Goal: Navigation & Orientation: Find specific page/section

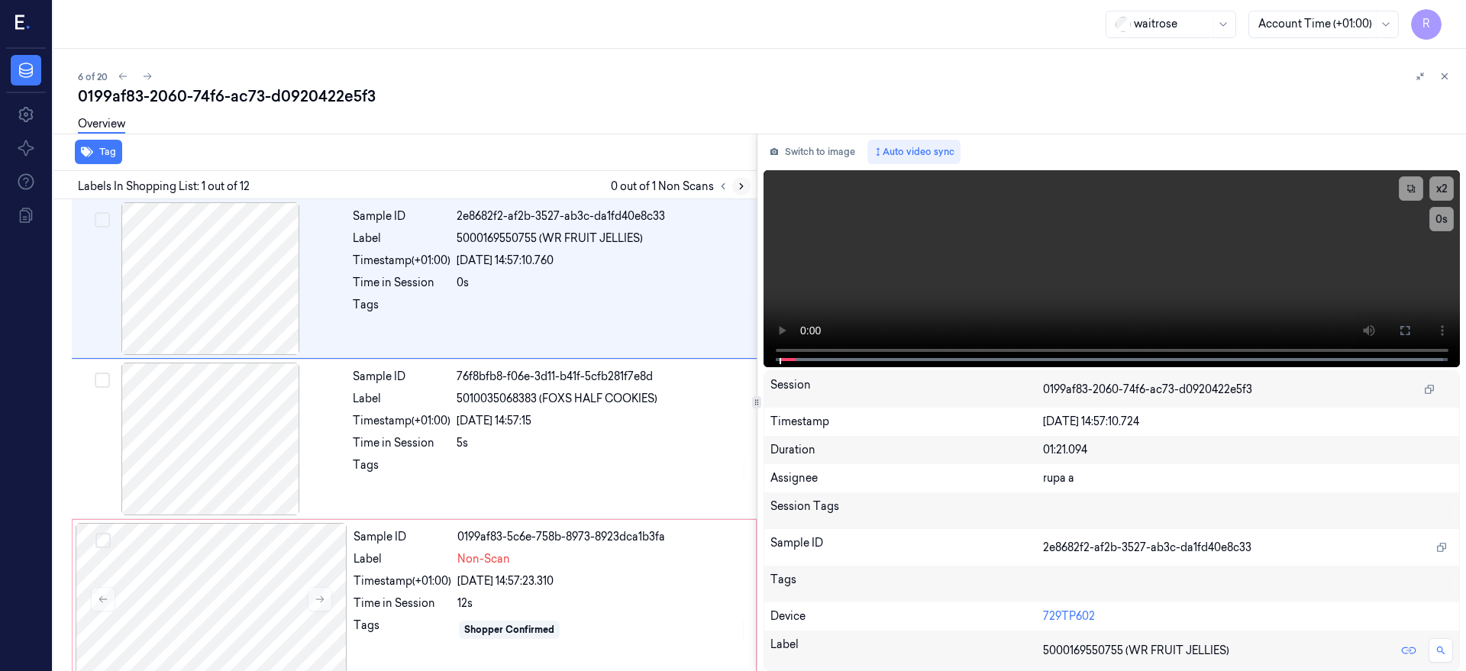
click at [747, 182] on icon at bounding box center [741, 186] width 11 height 11
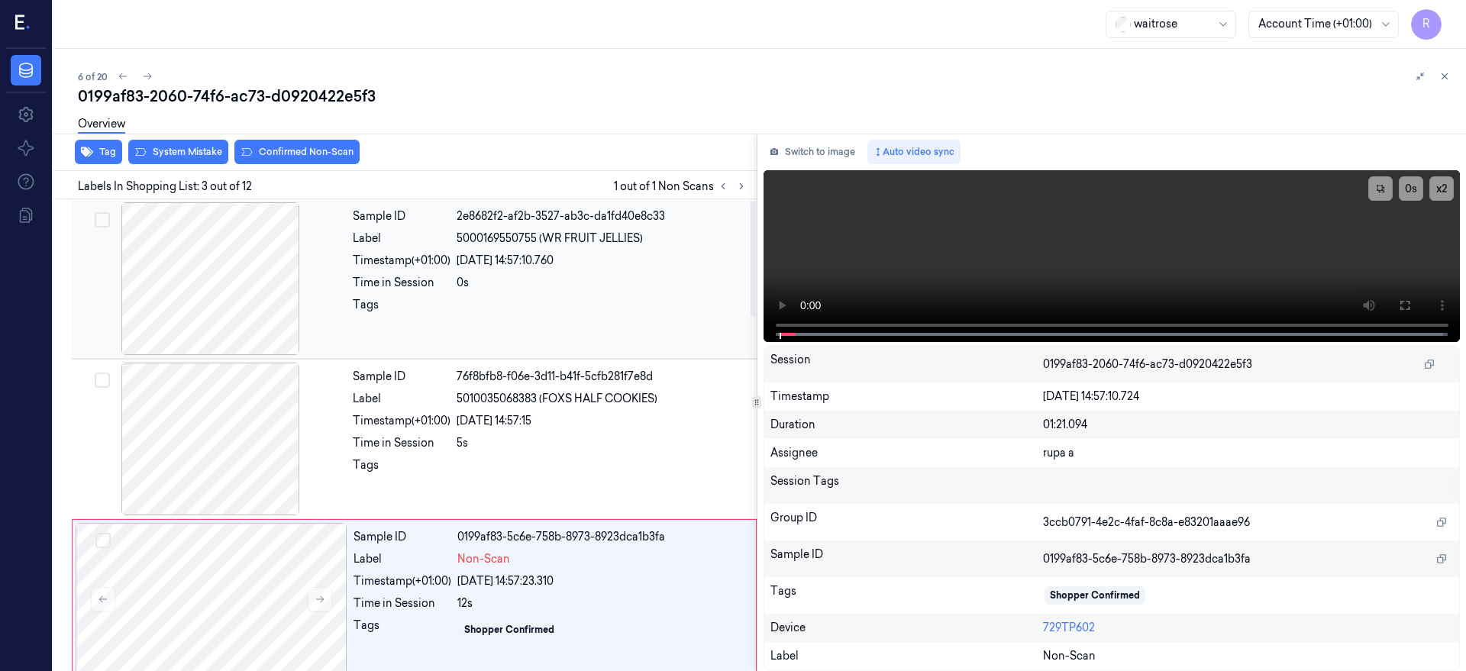
click at [202, 301] on div at bounding box center [211, 278] width 272 height 153
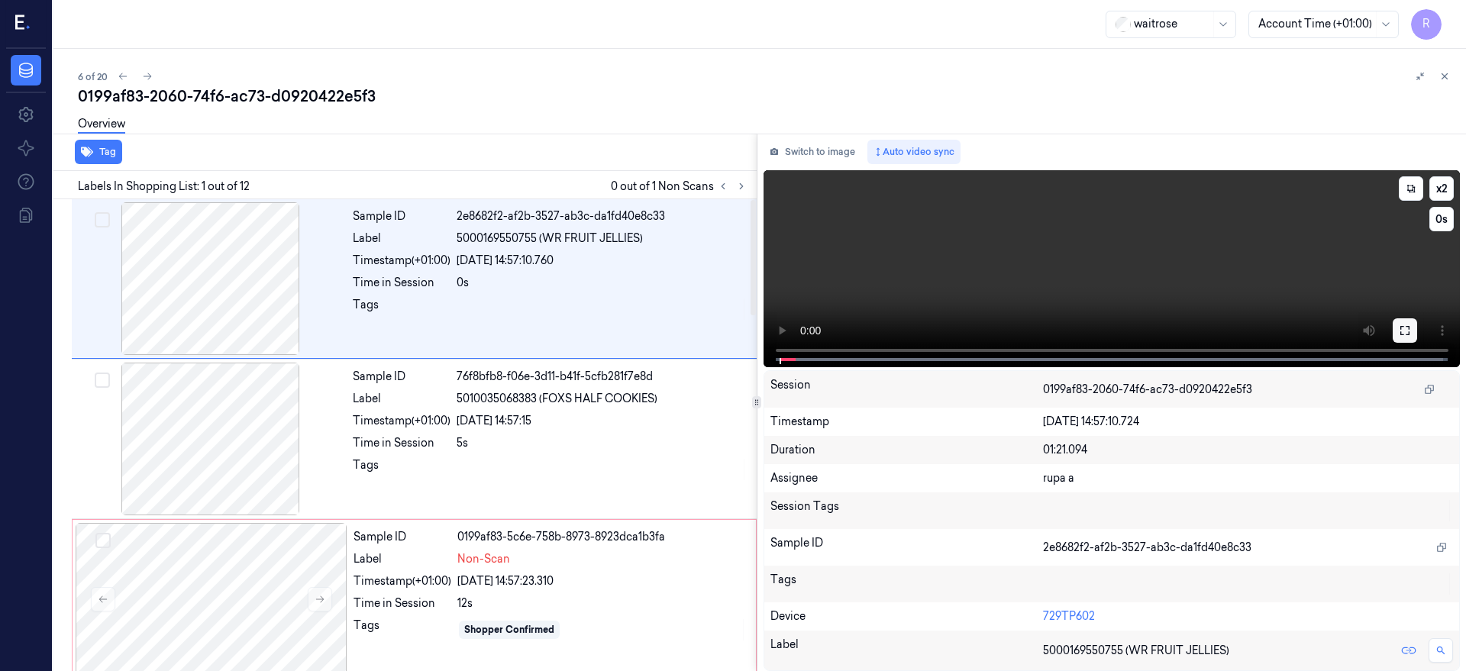
click at [1417, 321] on button at bounding box center [1404, 330] width 24 height 24
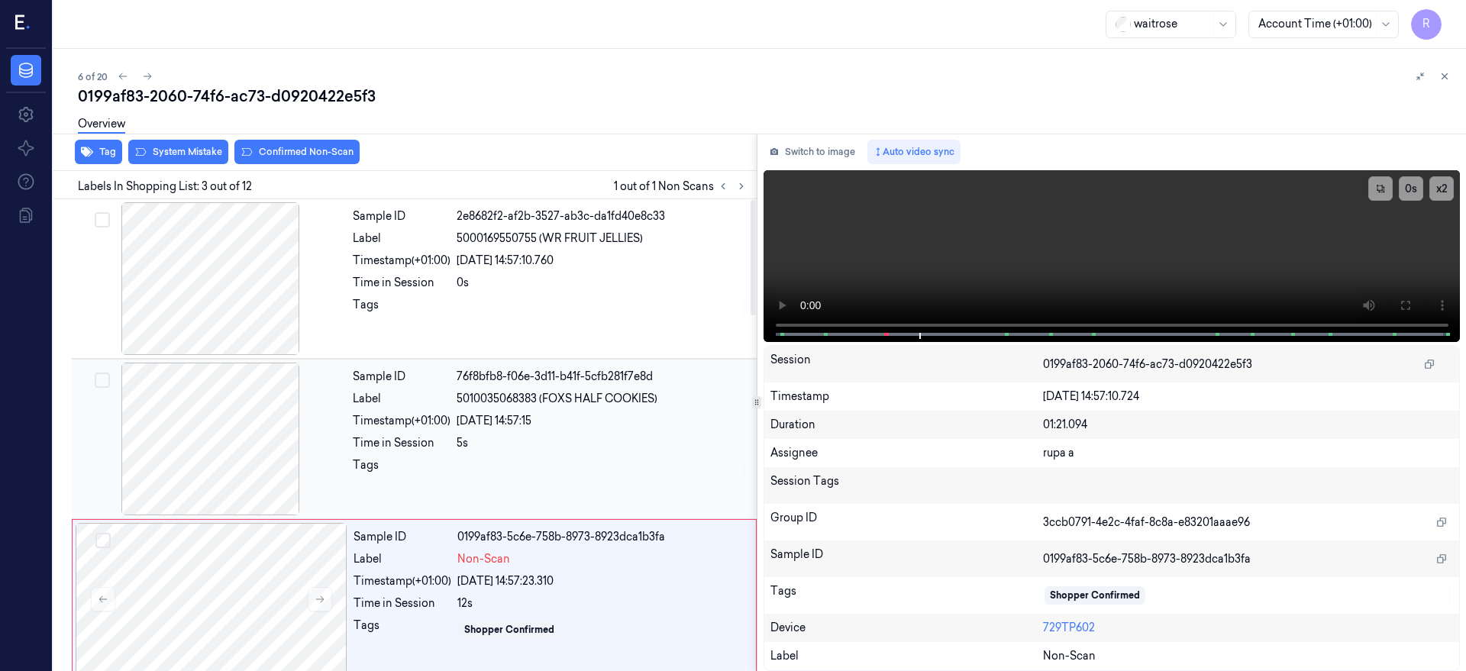
click at [221, 457] on div at bounding box center [211, 439] width 272 height 153
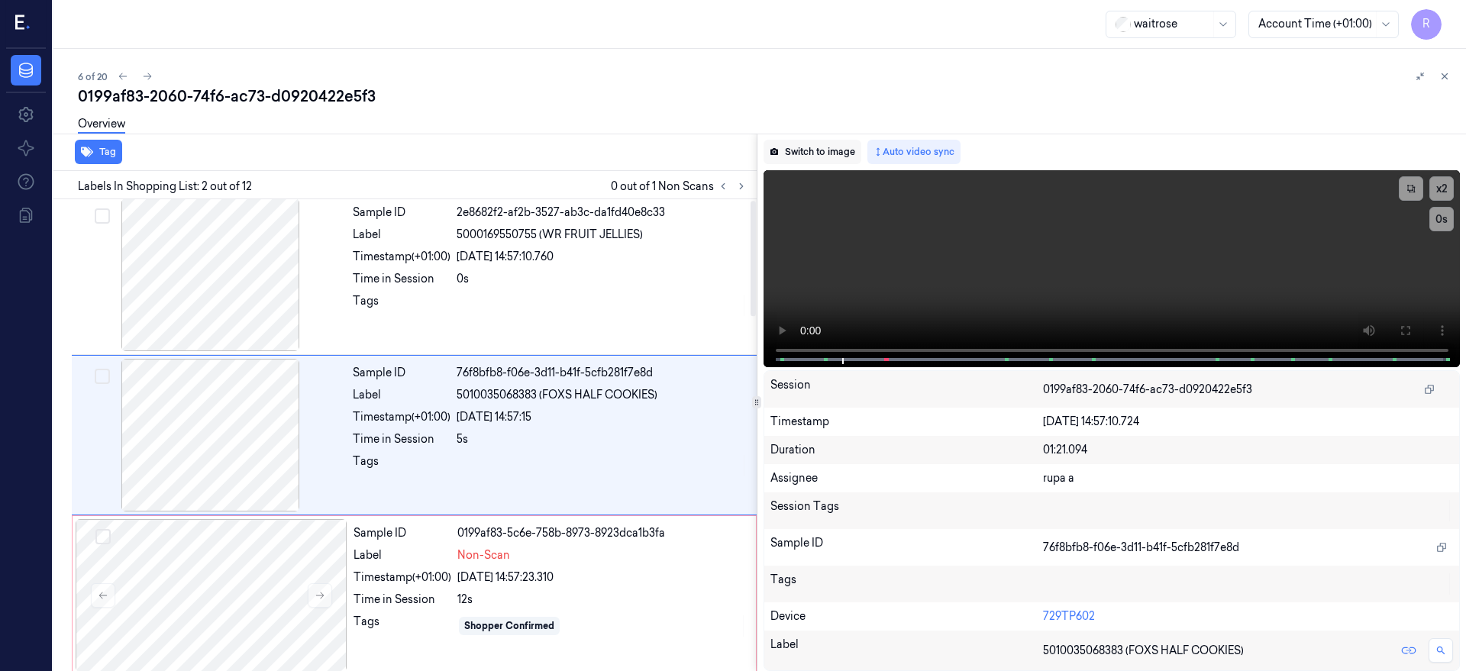
click at [837, 147] on button "Switch to image" at bounding box center [812, 152] width 98 height 24
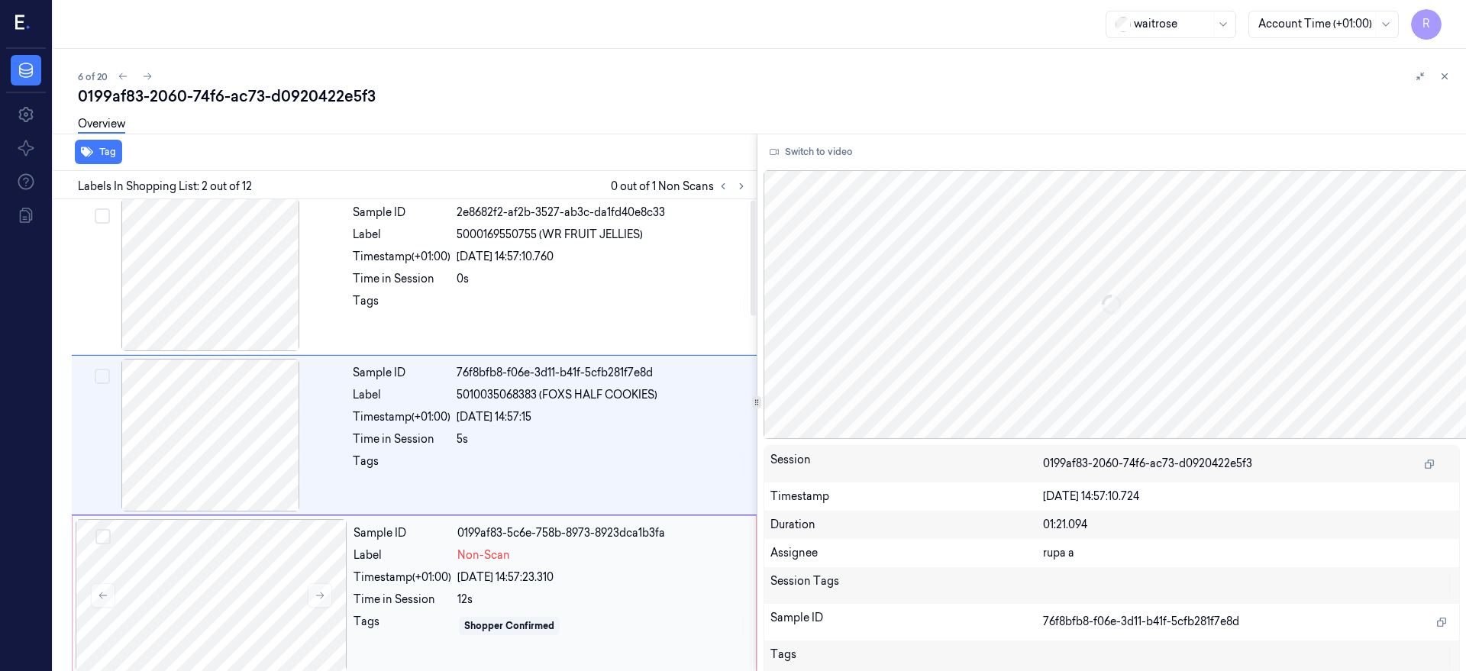
scroll to position [0, 0]
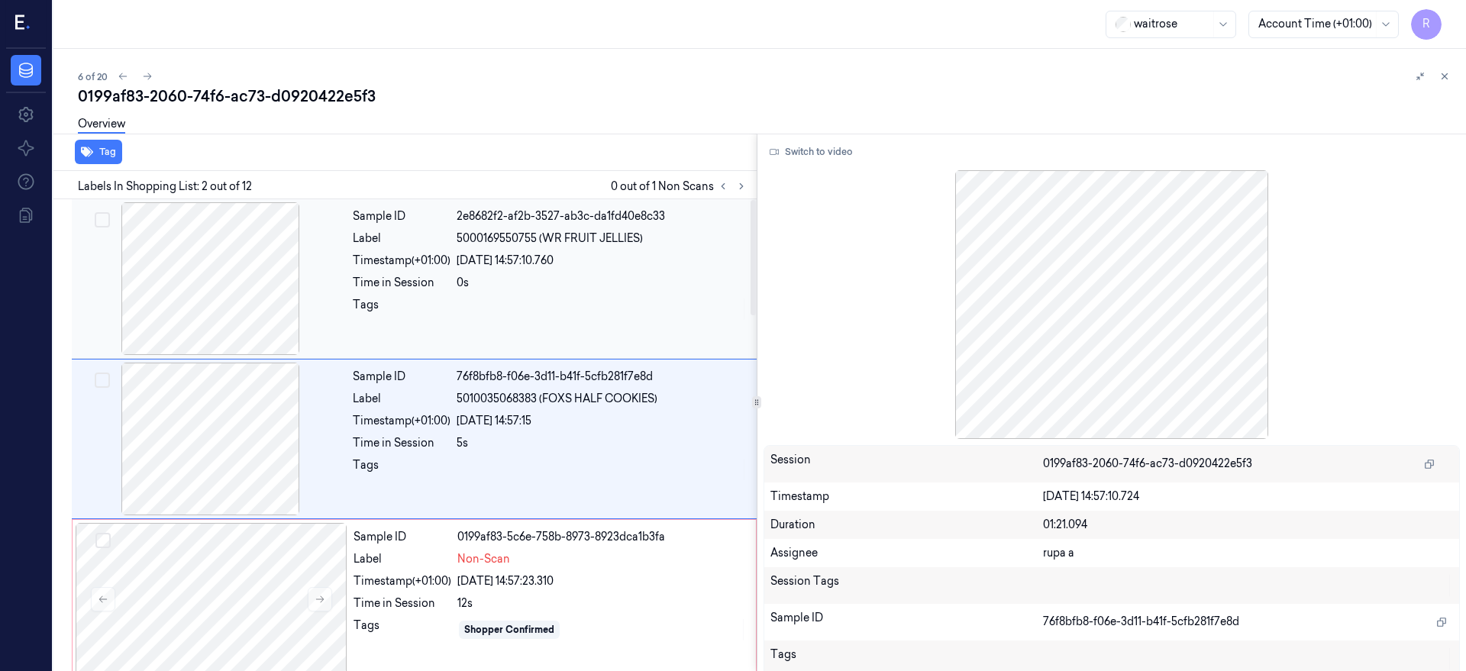
click at [225, 325] on div at bounding box center [211, 278] width 272 height 153
click at [240, 396] on div at bounding box center [211, 439] width 272 height 153
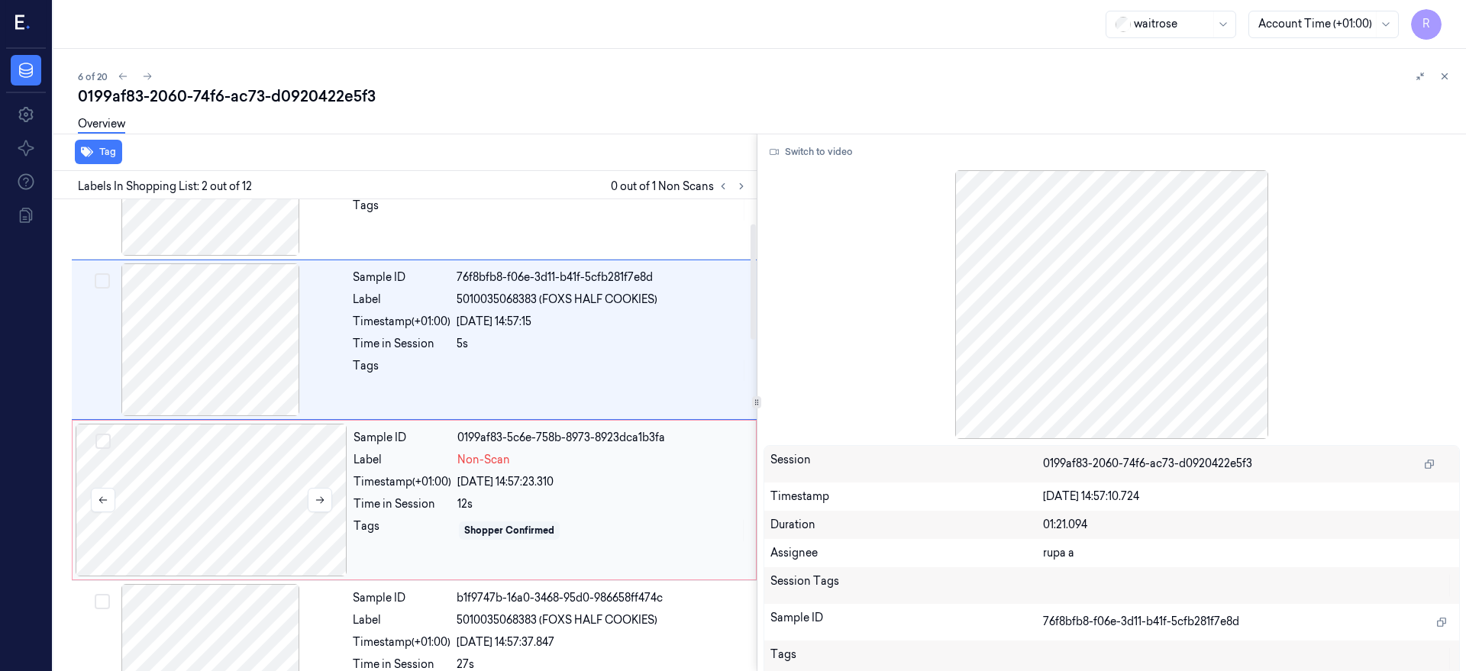
click at [254, 478] on div at bounding box center [212, 500] width 272 height 153
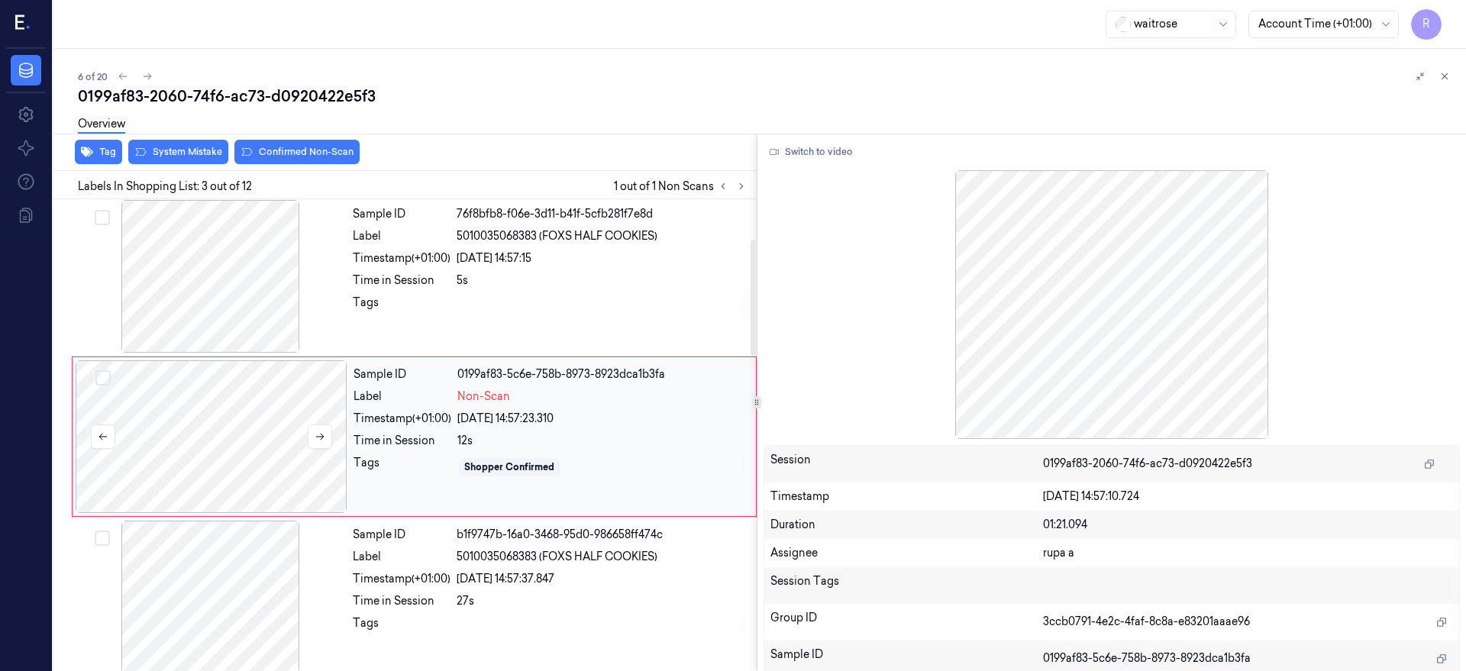
scroll to position [164, 0]
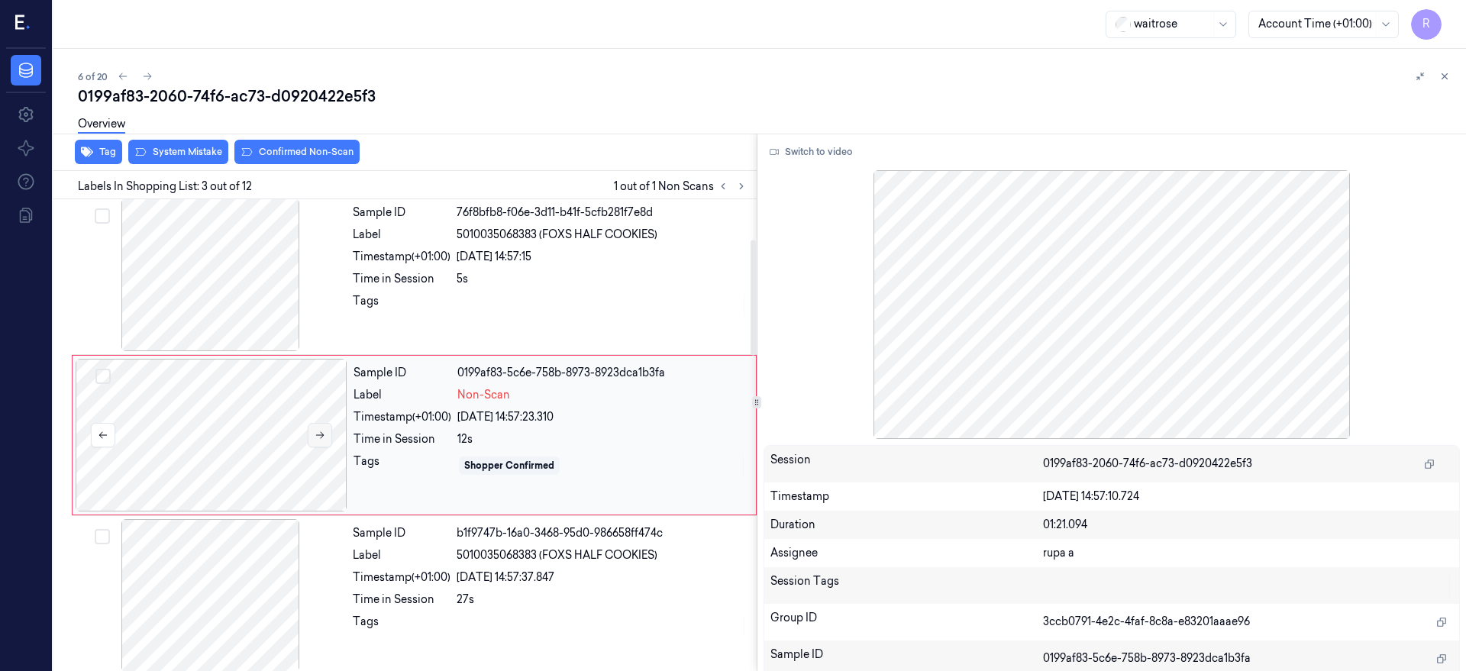
click at [318, 427] on button at bounding box center [320, 435] width 24 height 24
click at [315, 437] on icon at bounding box center [320, 435] width 11 height 11
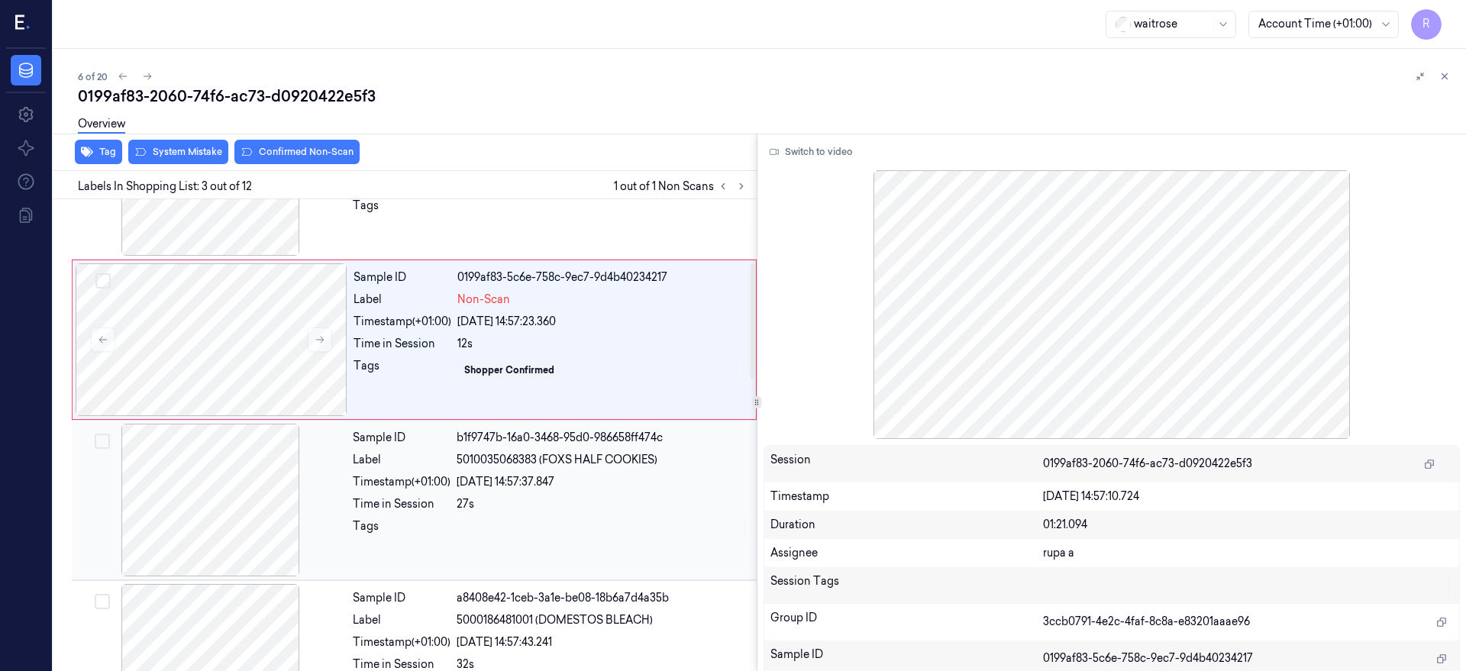
click at [224, 510] on div at bounding box center [211, 500] width 272 height 153
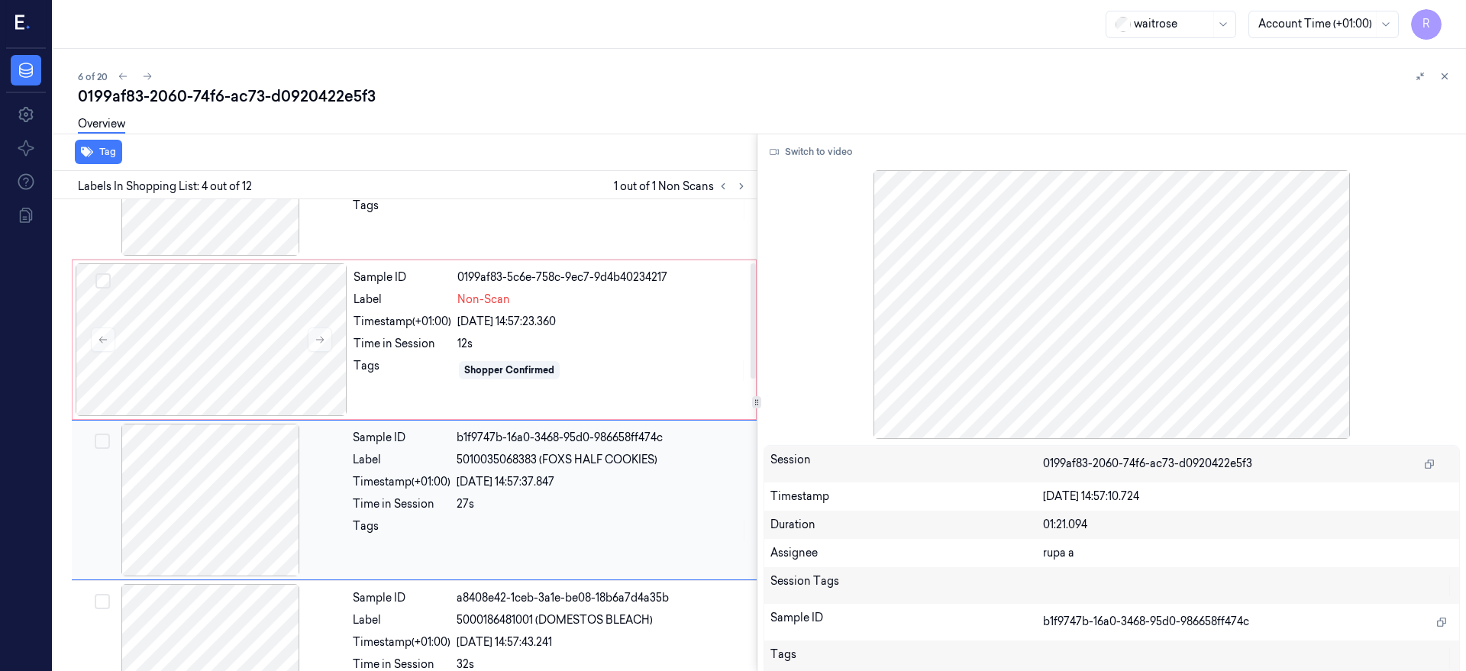
scroll to position [324, 0]
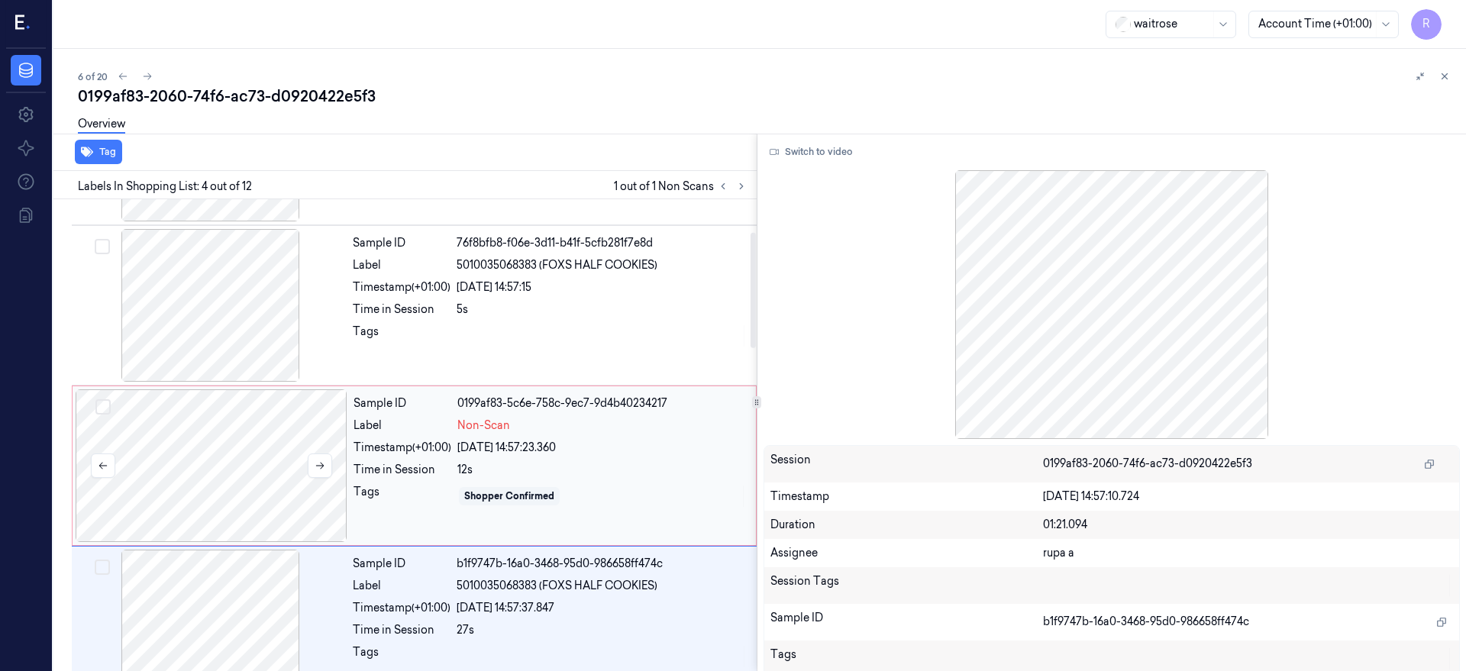
click at [244, 468] on div at bounding box center [212, 465] width 272 height 153
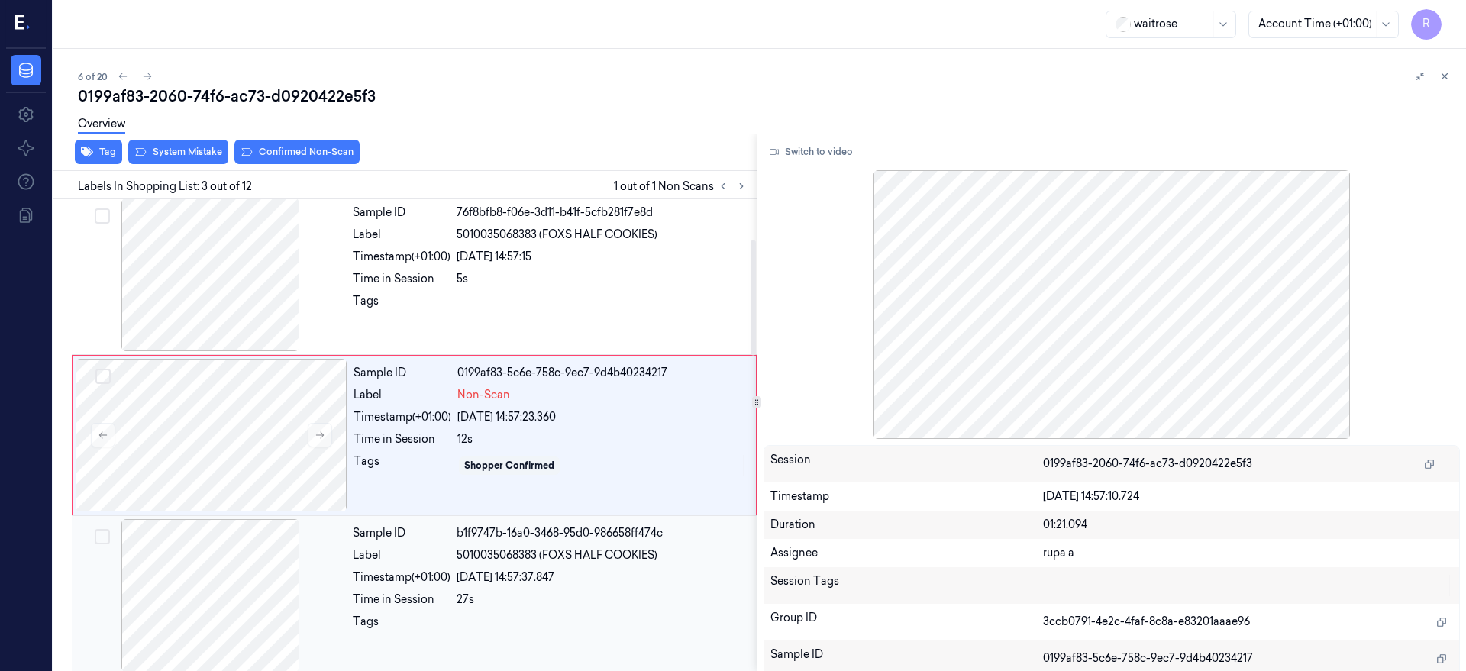
click at [266, 557] on div at bounding box center [211, 595] width 272 height 153
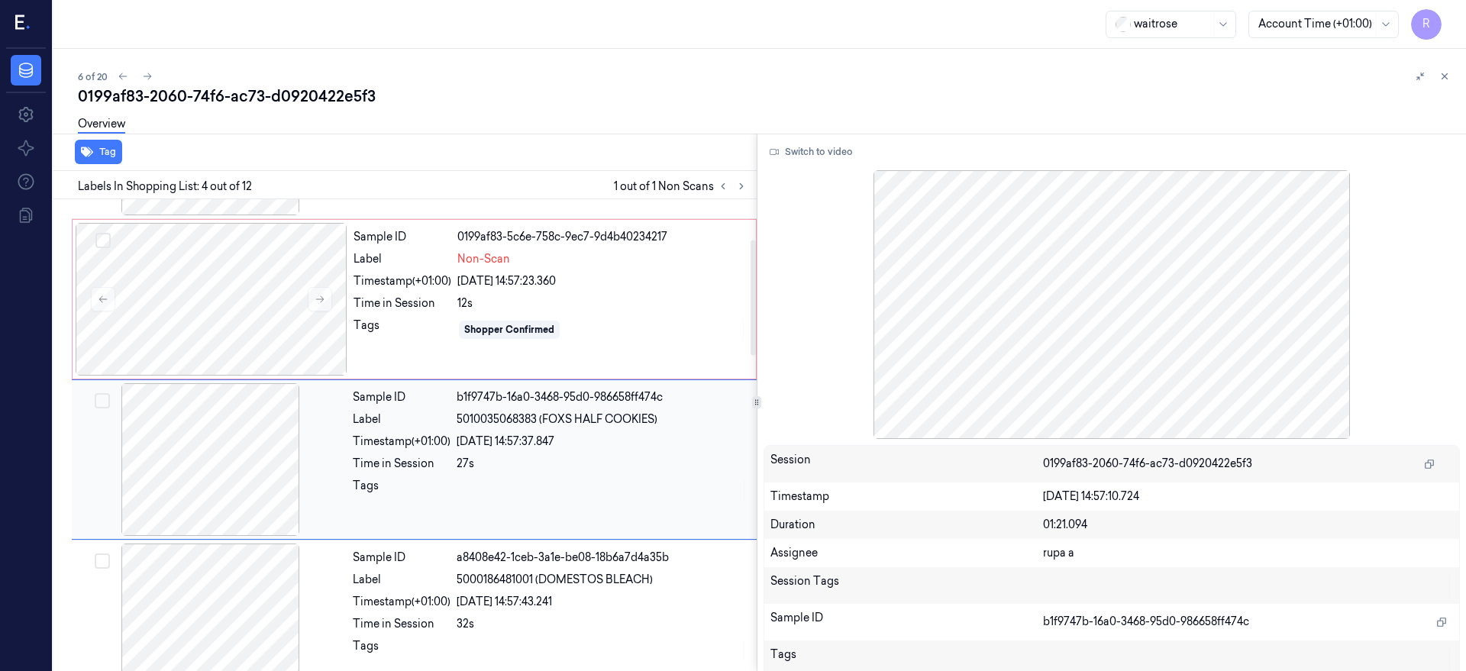
scroll to position [324, 0]
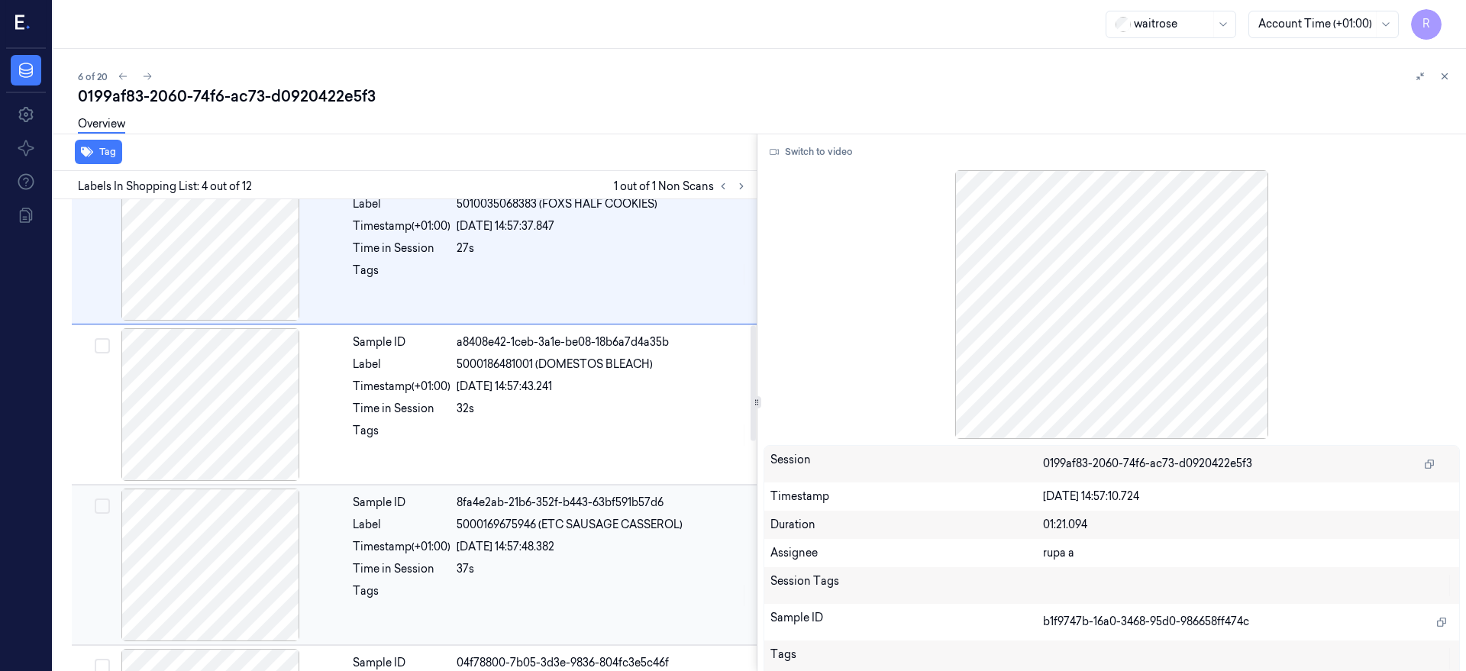
click at [253, 559] on div at bounding box center [211, 565] width 272 height 153
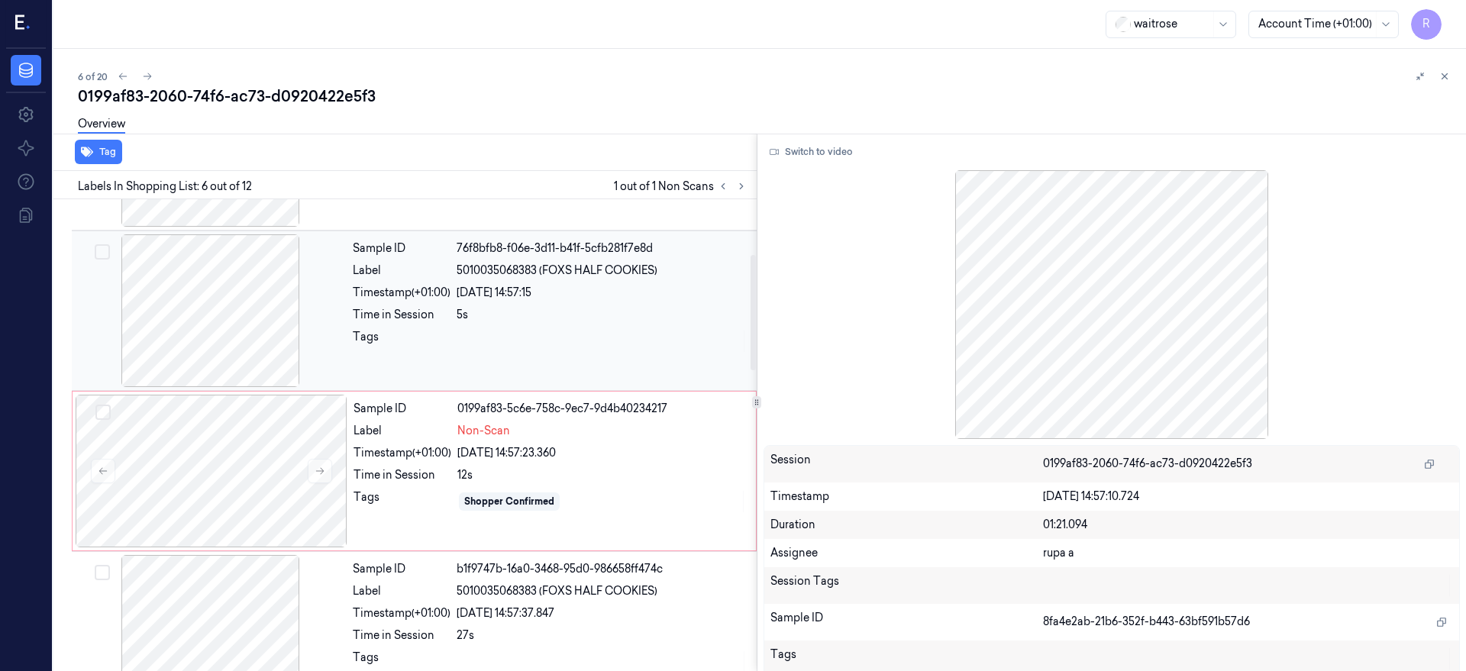
scroll to position [0, 0]
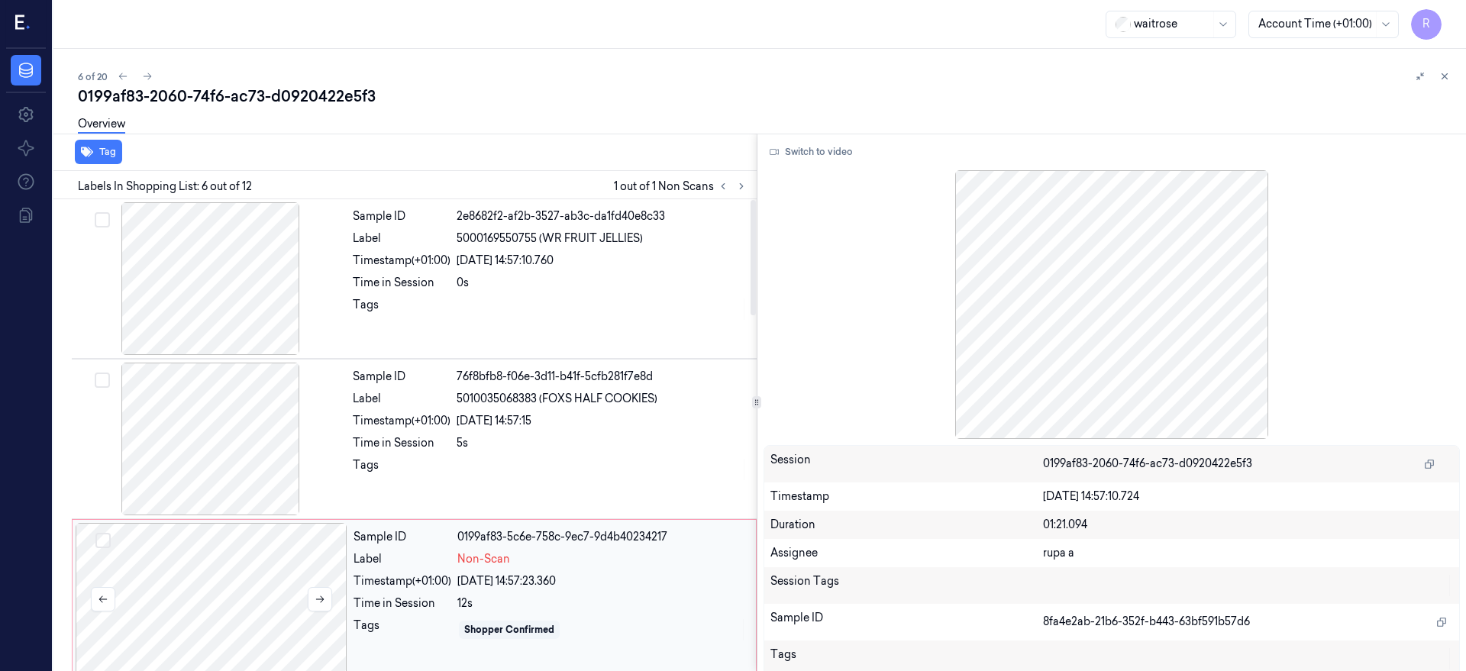
click at [254, 553] on div at bounding box center [212, 599] width 272 height 153
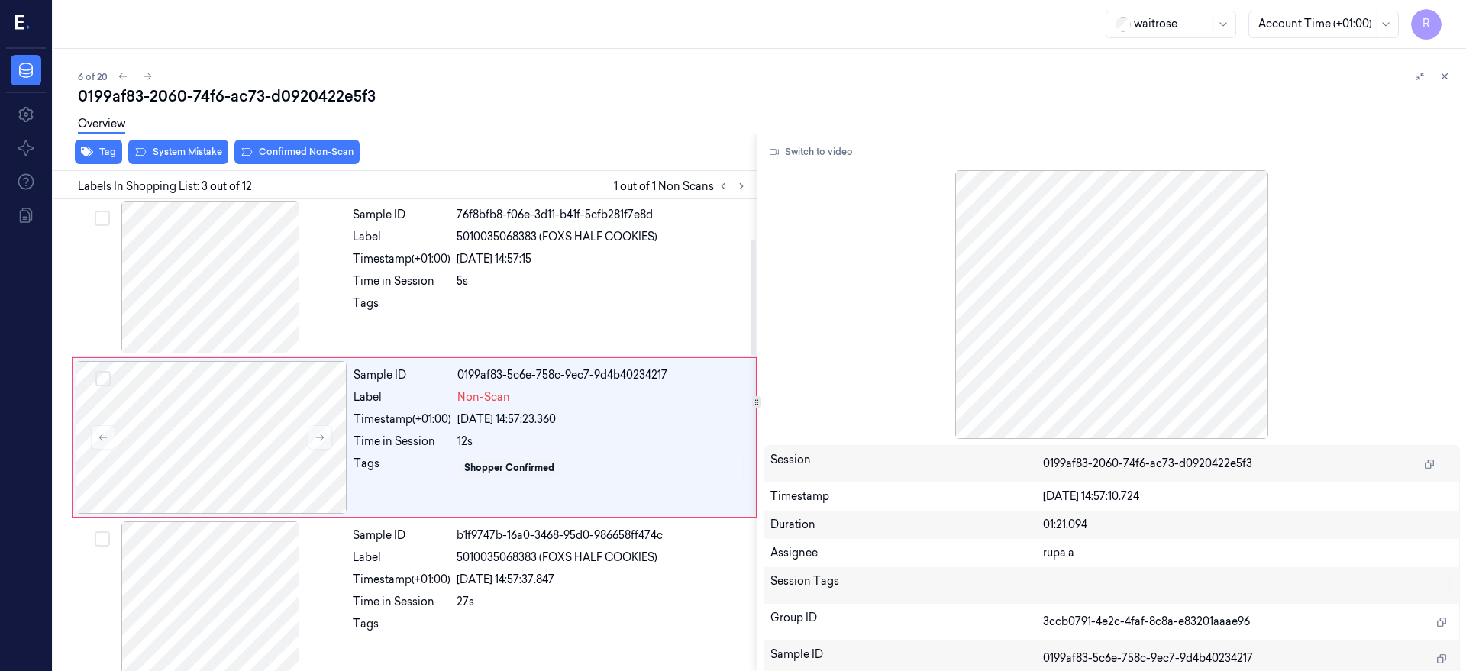
scroll to position [164, 0]
